Goal: Task Accomplishment & Management: Manage account settings

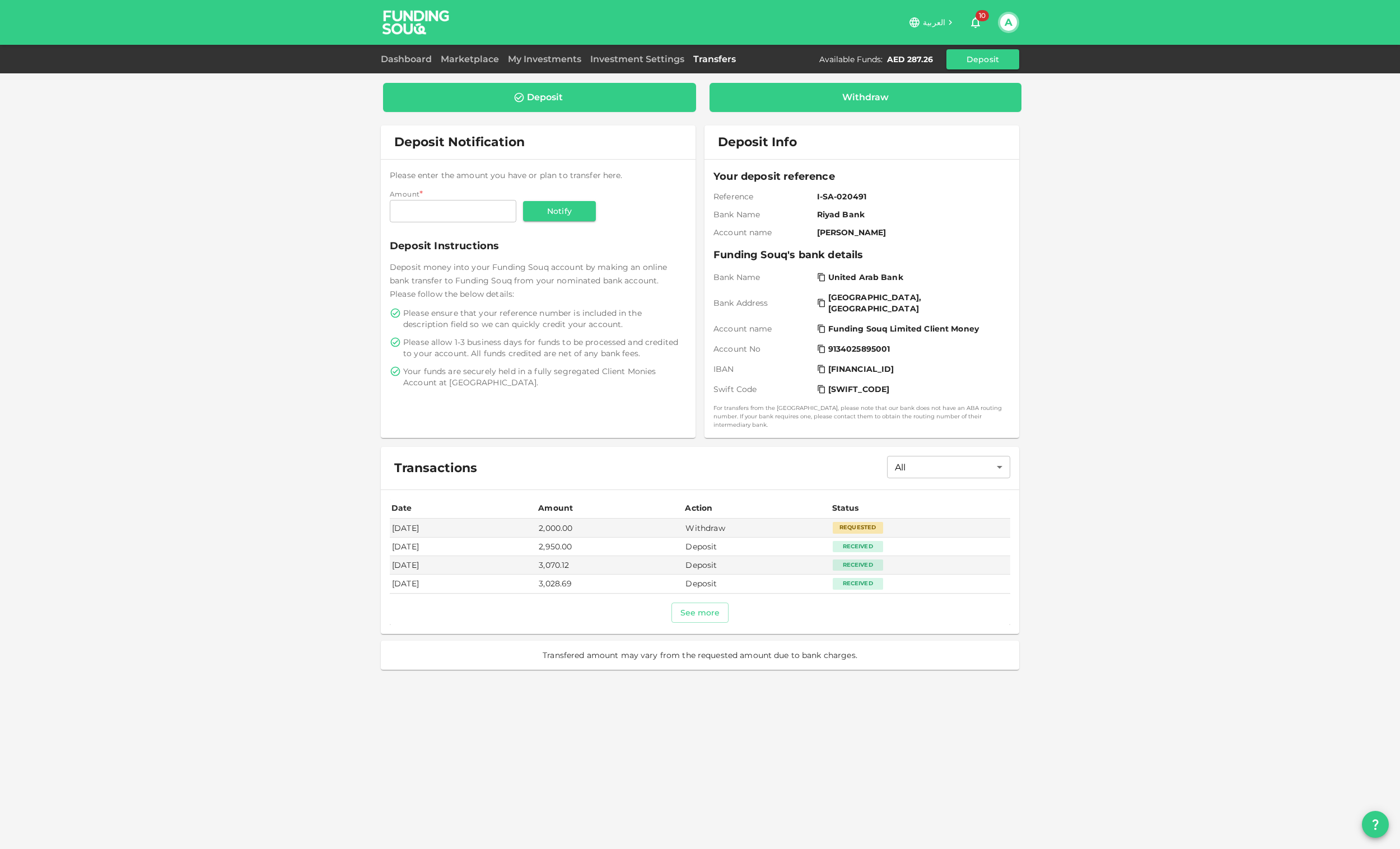
click at [875, 97] on div "Withdraw" at bounding box center [865, 97] width 46 height 12
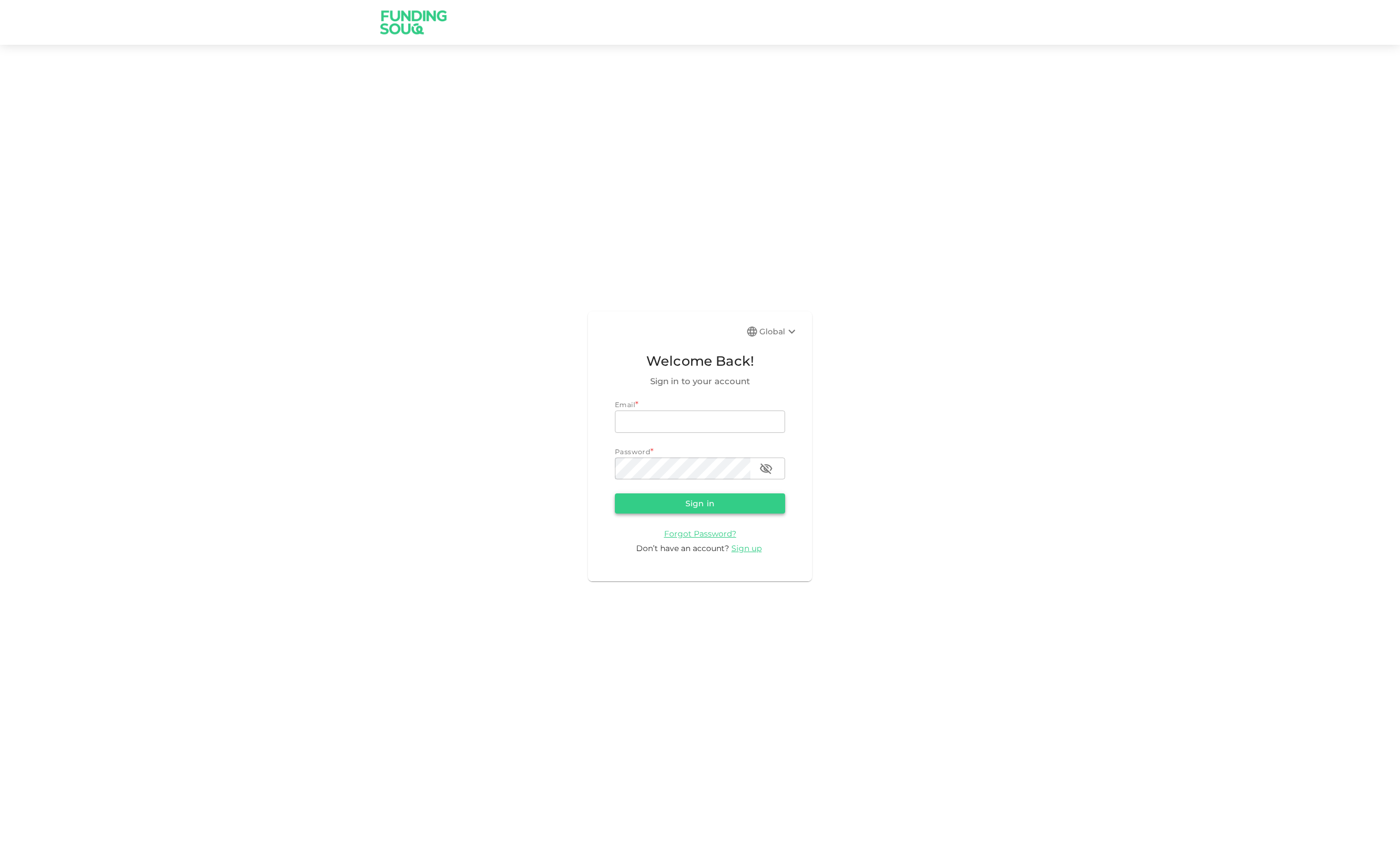
type input "[EMAIL_ADDRESS][DOMAIN_NAME]"
click at [700, 506] on button "Sign in" at bounding box center [700, 504] width 170 height 20
